Goal: Obtain resource: Download file/media

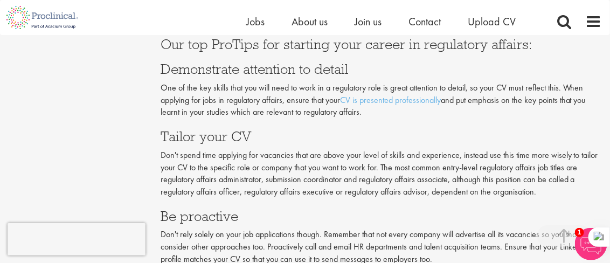
scroll to position [2357, 0]
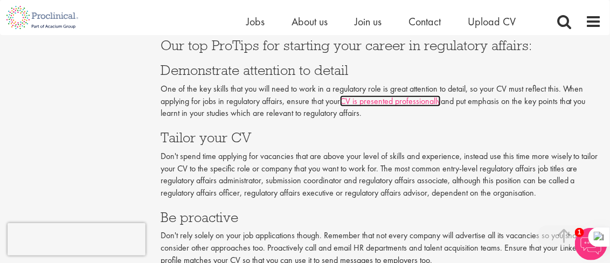
click at [400, 96] on link "CV is presented professionally" at bounding box center [390, 100] width 101 height 11
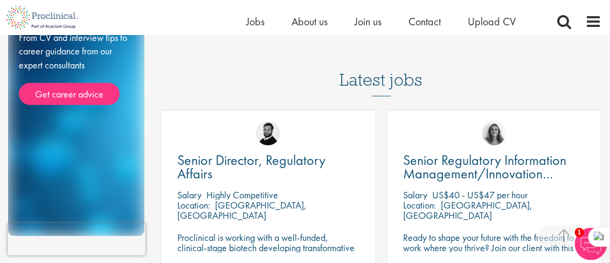
scroll to position [183, 0]
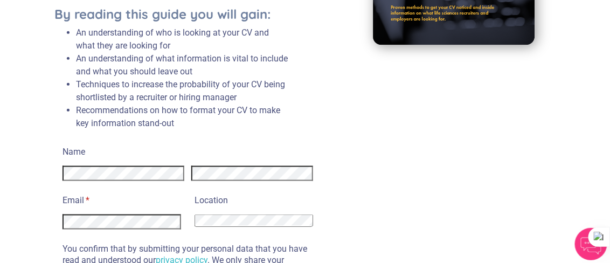
scroll to position [370, 0]
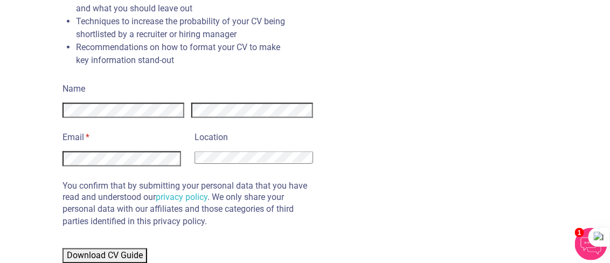
select select "United States"
click at [60, 156] on div "Name Email * (required) Location Afghanistan Albania Algeria American Samoa And…" at bounding box center [200, 172] width 293 height 184
click at [92, 249] on button "Download CV Guide" at bounding box center [104, 255] width 85 height 15
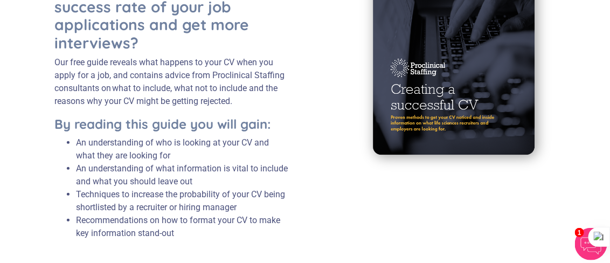
scroll to position [186, 0]
